Goal: Contribute content

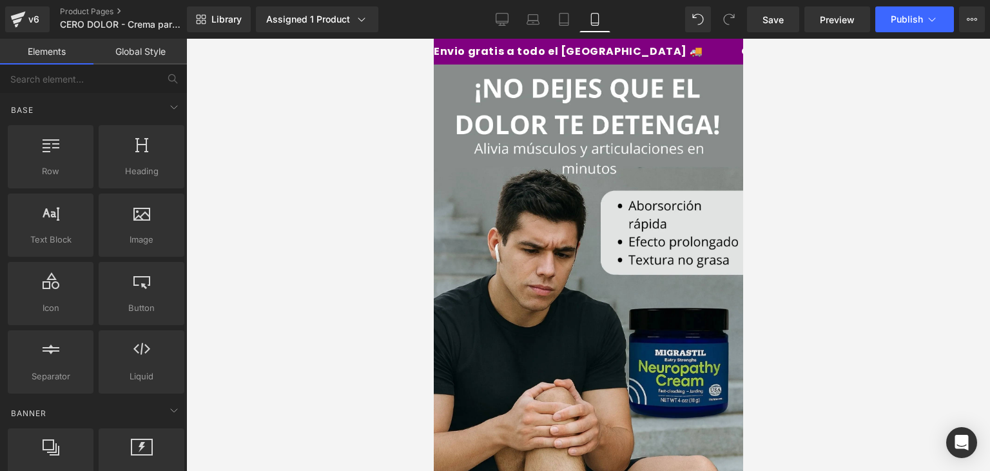
scroll to position [347, 0]
click at [36, 23] on div "v6" at bounding box center [34, 19] width 16 height 17
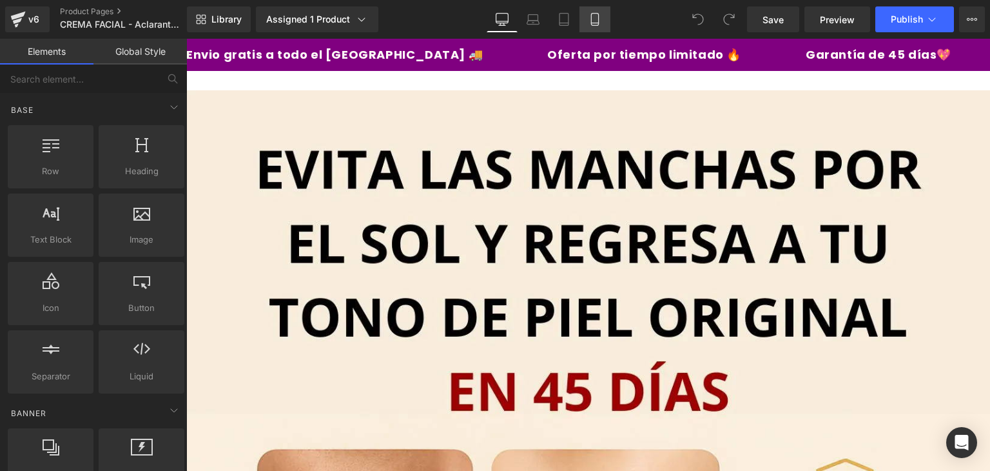
click at [595, 18] on icon at bounding box center [595, 19] width 13 height 13
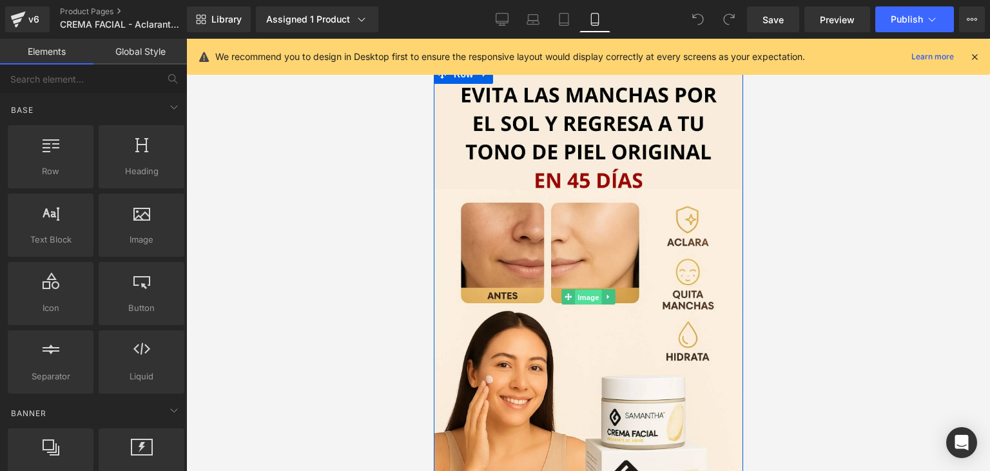
click at [586, 296] on span "Image" at bounding box center [587, 296] width 27 height 15
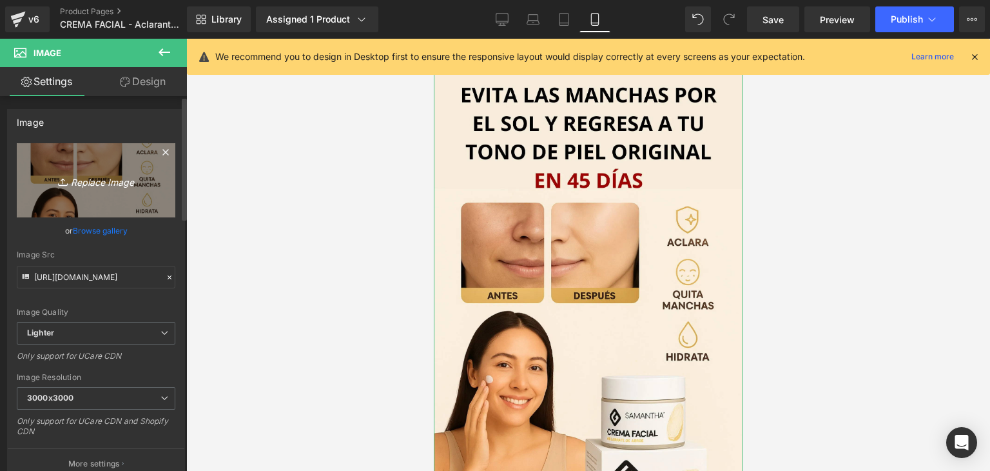
click at [93, 186] on icon "Replace Image" at bounding box center [95, 180] width 103 height 16
type input "C:\fakepath\Añadir-un-título-_9_.webp"
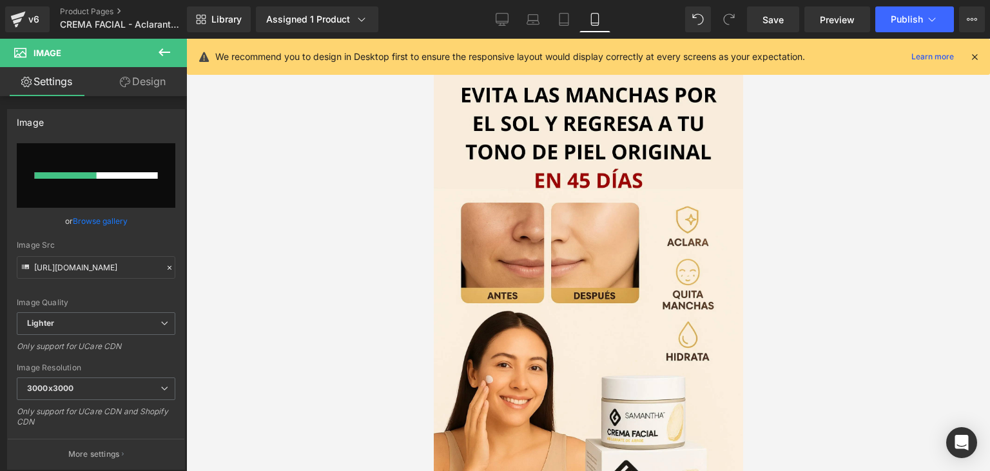
click at [976, 62] on icon at bounding box center [975, 57] width 12 height 12
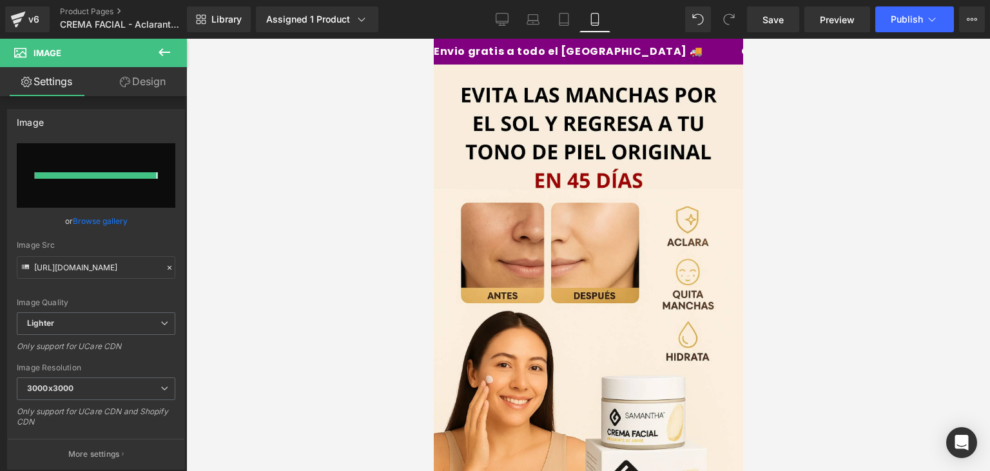
type input "https://ucarecdn.com/ef9309b3-485c-4498-bb6b-48d66a996ba9/-/format/auto/-/previ…"
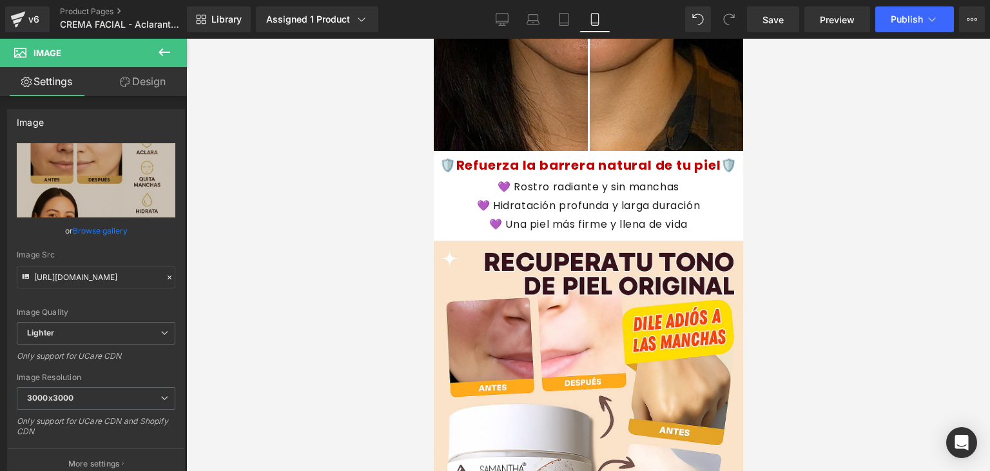
scroll to position [1596, 0]
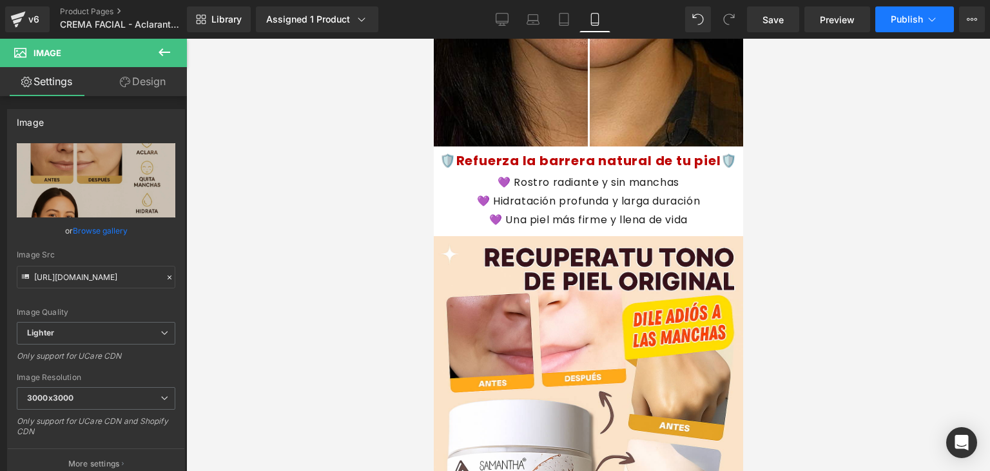
click at [928, 21] on icon at bounding box center [932, 19] width 13 height 13
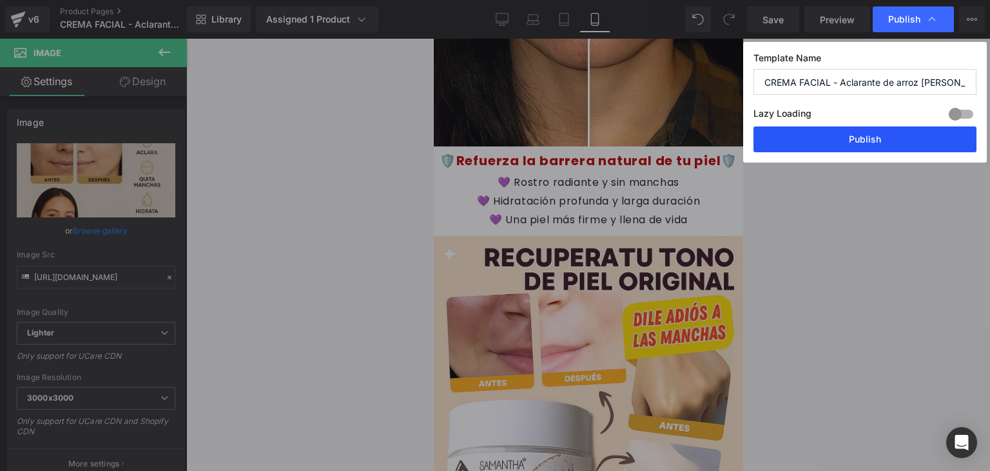
click at [857, 135] on button "Publish" at bounding box center [865, 139] width 223 height 26
